Goal: Navigation & Orientation: Find specific page/section

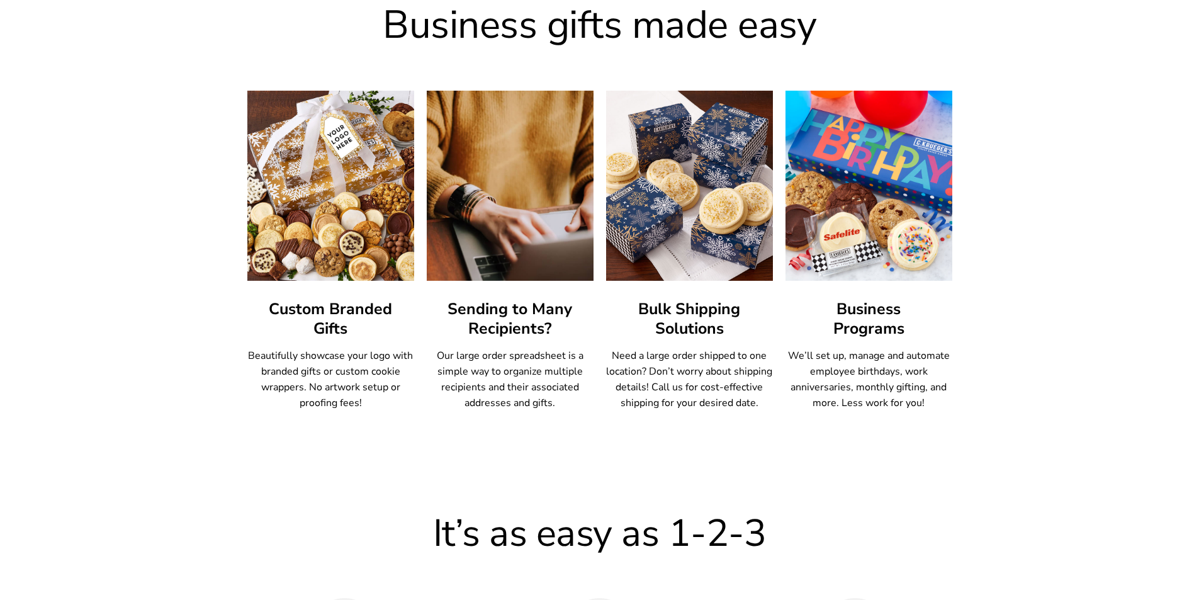
scroll to position [567, 0]
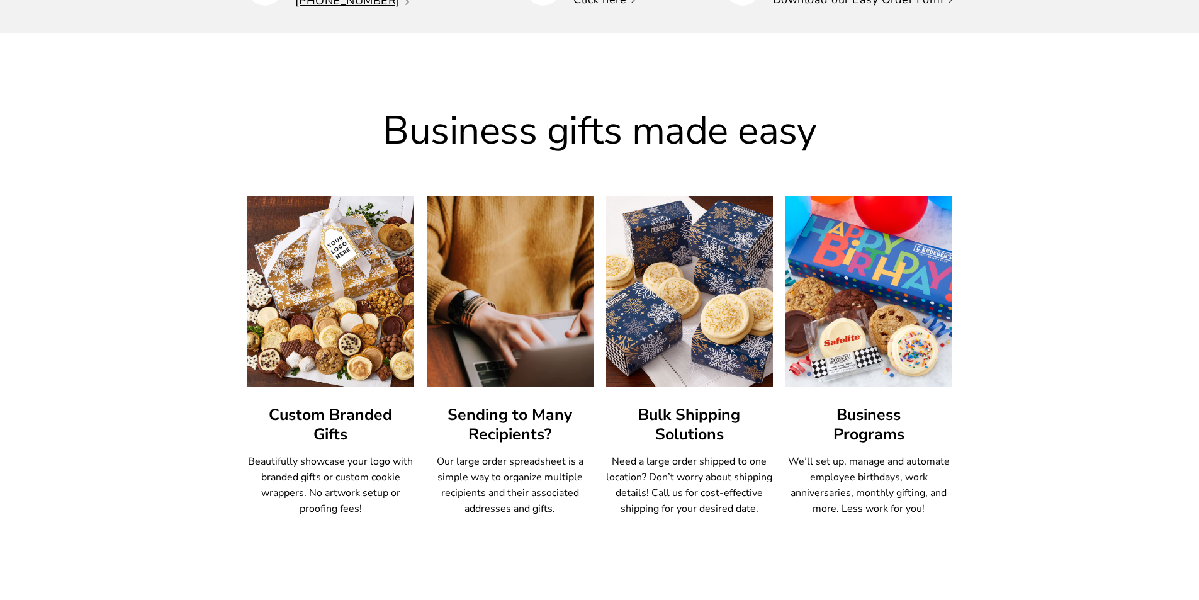
click at [684, 258] on img at bounding box center [689, 291] width 184 height 209
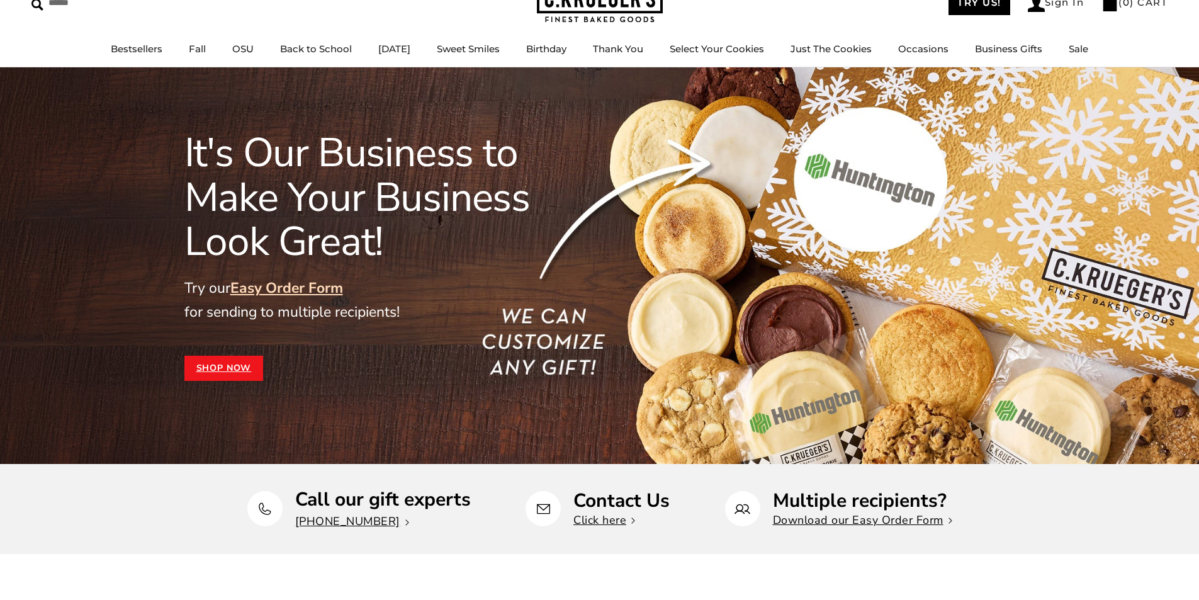
scroll to position [0, 0]
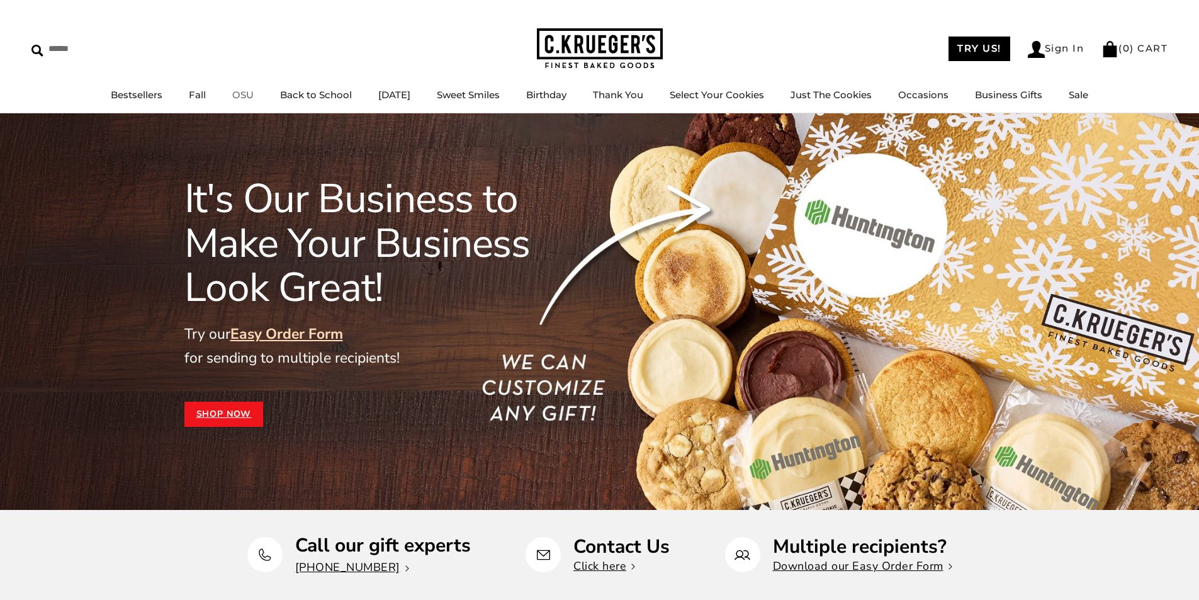
click at [241, 94] on link "OSU" at bounding box center [242, 95] width 21 height 12
